Goal: Book appointment/travel/reservation

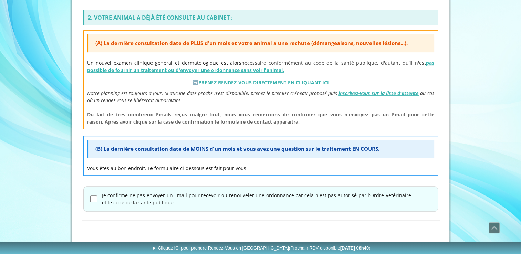
scroll to position [298, 0]
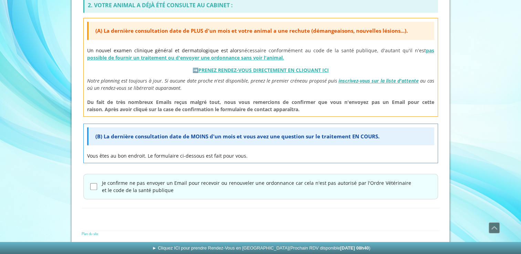
click at [340, 249] on b "[DATE] 08h40" at bounding box center [354, 248] width 29 height 5
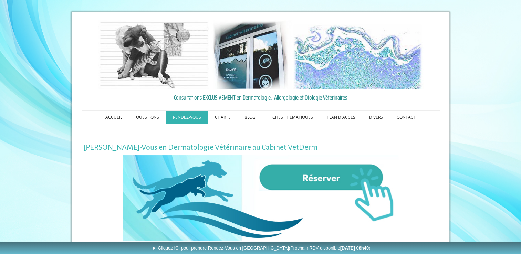
click at [334, 176] on img at bounding box center [261, 198] width 276 height 86
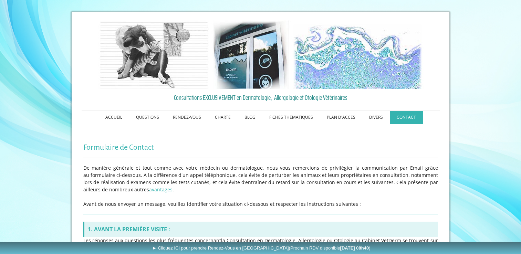
scroll to position [298, 0]
